Goal: Information Seeking & Learning: Understand process/instructions

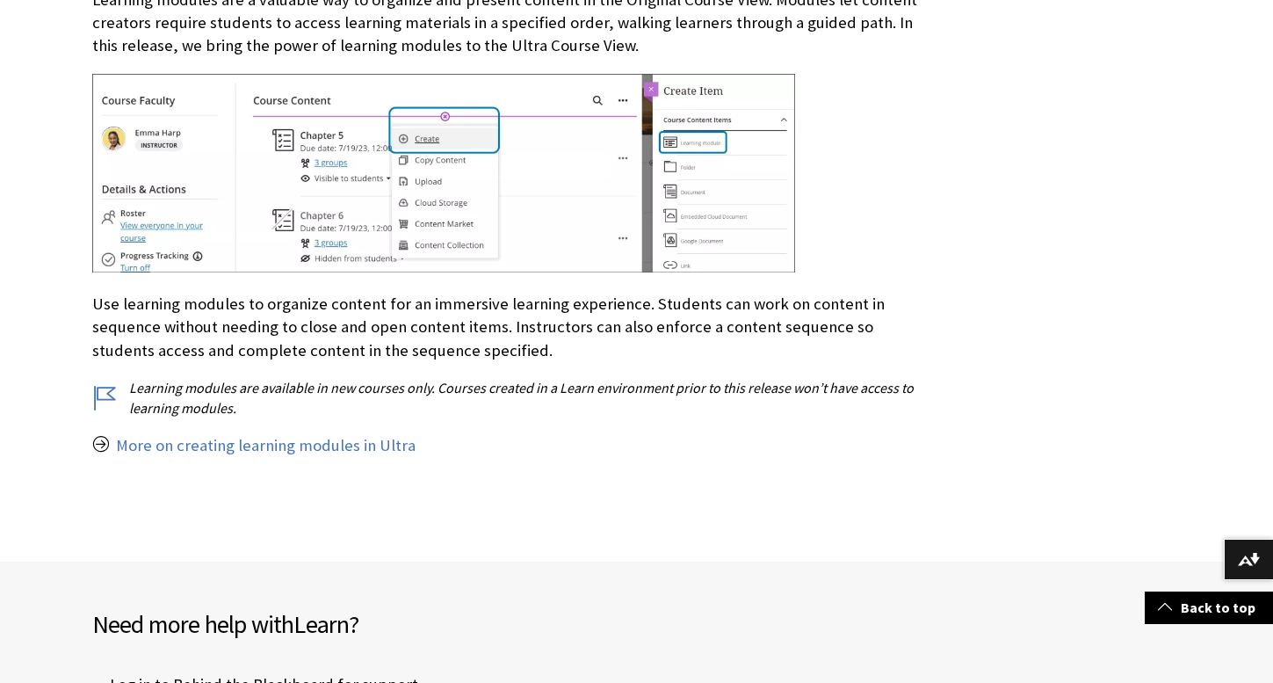
scroll to position [603, 0]
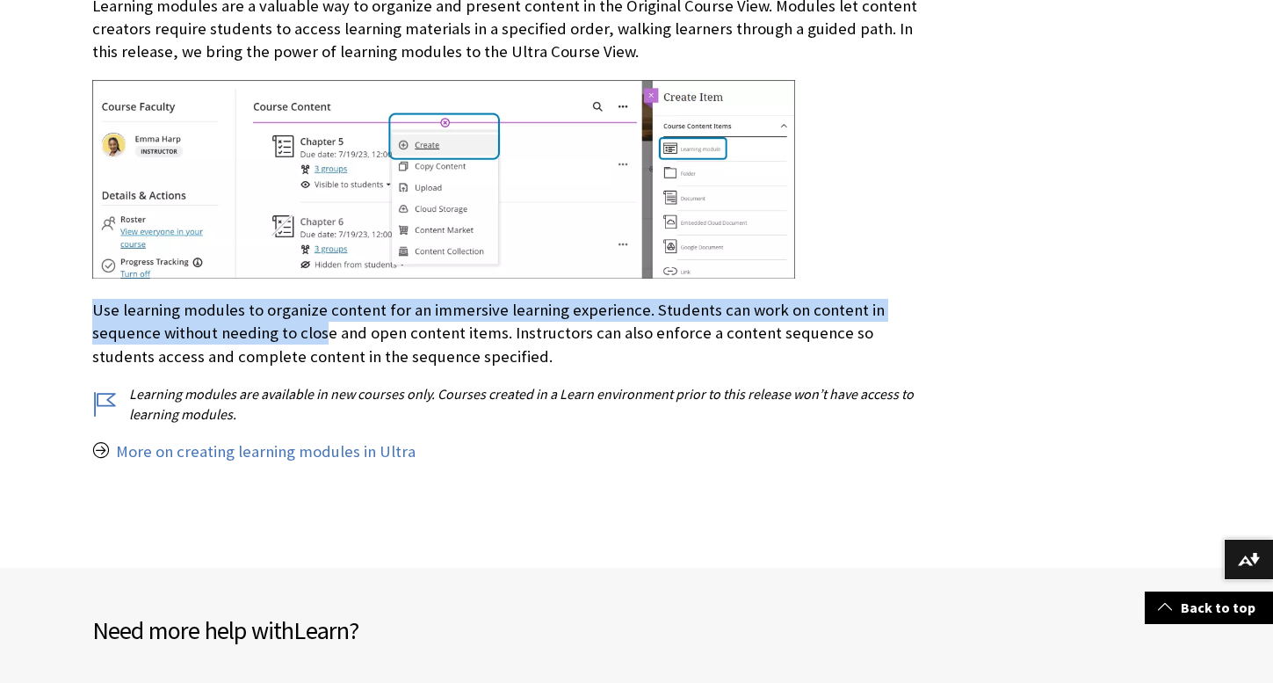
drag, startPoint x: 90, startPoint y: 307, endPoint x: 322, endPoint y: 330, distance: 233.0
click at [324, 331] on div "Learning modules and forced content sequence Blackboard Learn SaaS Continuous D…" at bounding box center [507, 139] width 864 height 751
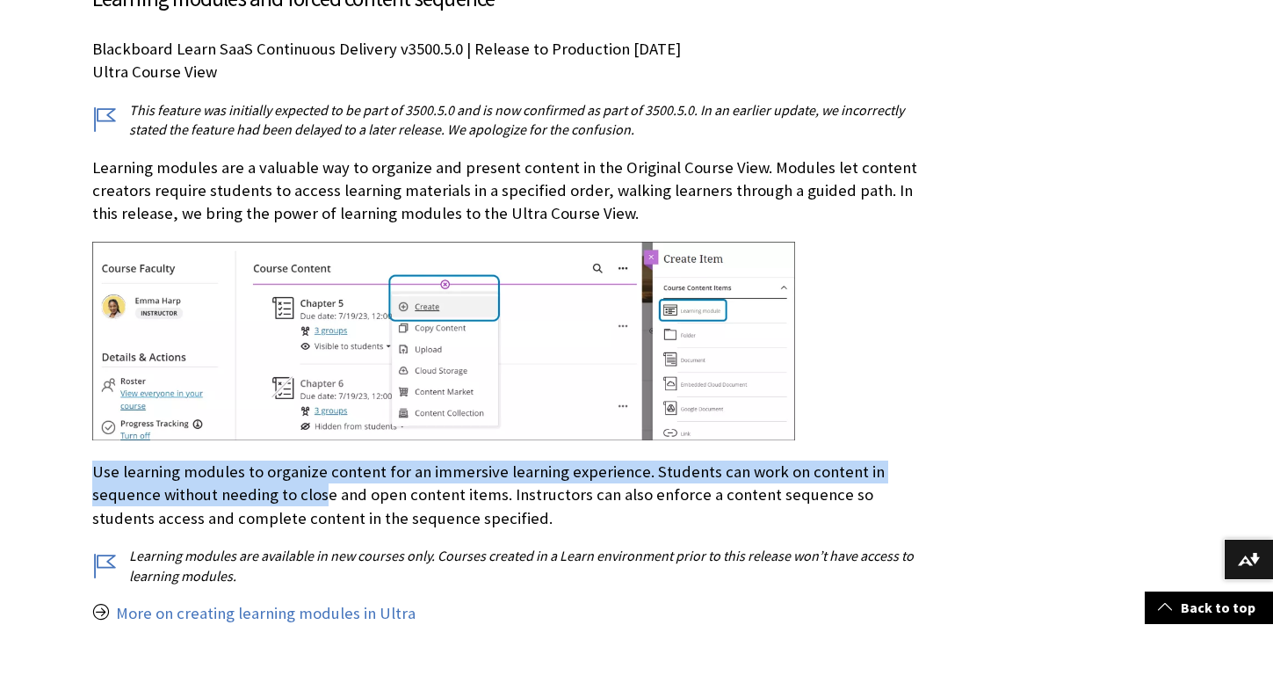
scroll to position [0, 0]
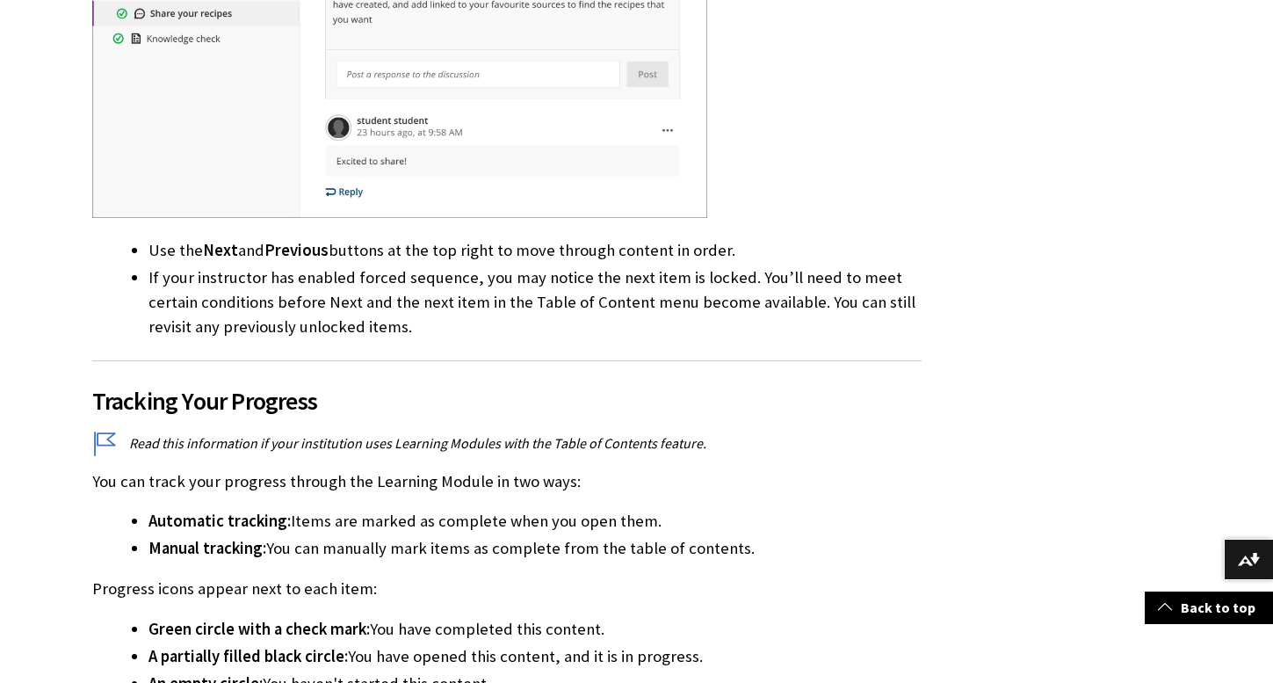
scroll to position [1629, 0]
click at [837, 429] on div "Navigating a Learning Module Read this information if your institution uses Lea…" at bounding box center [506, 410] width 829 height 2576
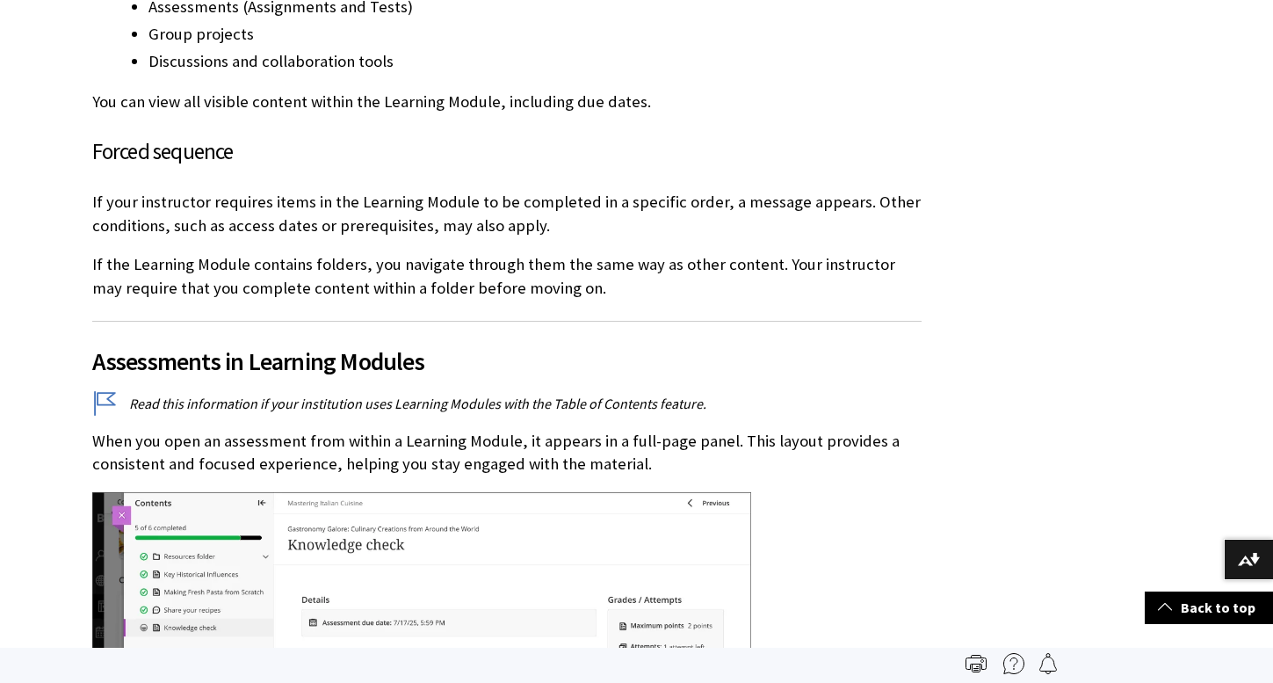
scroll to position [2610, 0]
